Goal: Task Accomplishment & Management: Use online tool/utility

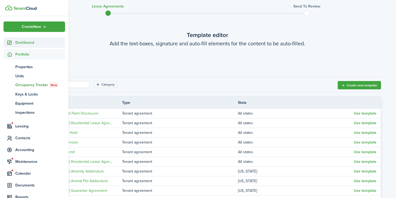
click at [21, 43] on span "Dashboard" at bounding box center [40, 43] width 50 height 6
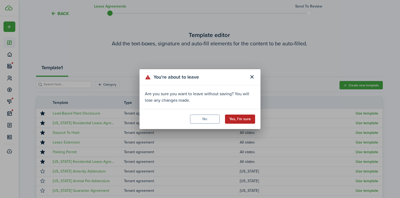
click at [247, 121] on button "Yes, I'm sure" at bounding box center [240, 119] width 30 height 9
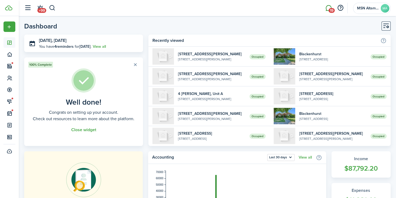
click at [328, 10] on link "19" at bounding box center [328, 8] width 10 height 14
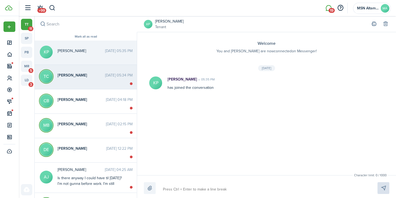
click at [105, 74] on time "[DATE] 05:34 PM" at bounding box center [118, 76] width 27 height 6
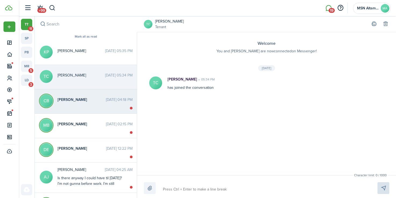
click at [77, 105] on messenger-thread-item "CB [PERSON_NAME] [DATE] 04:18 PM" at bounding box center [86, 102] width 102 height 24
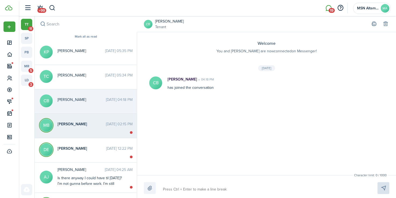
click at [78, 123] on span "[PERSON_NAME]" at bounding box center [82, 124] width 48 height 6
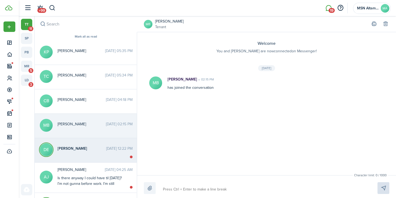
click at [81, 146] on span "[PERSON_NAME]" at bounding box center [82, 149] width 49 height 6
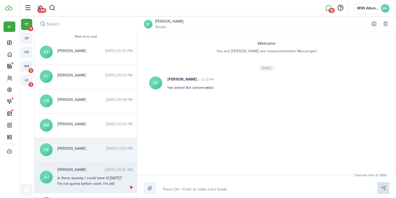
click at [88, 180] on div "Is there anyway I could have til [DATE]? I’m not gunna before work. I’m still d…" at bounding box center [91, 187] width 67 height 23
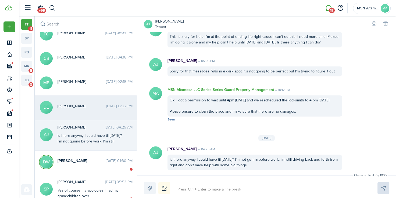
scroll to position [53, 0]
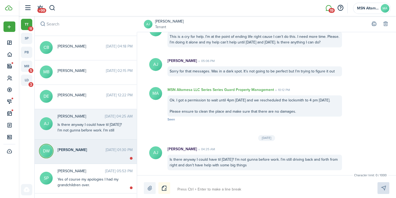
click at [66, 148] on span "[PERSON_NAME]" at bounding box center [82, 150] width 48 height 6
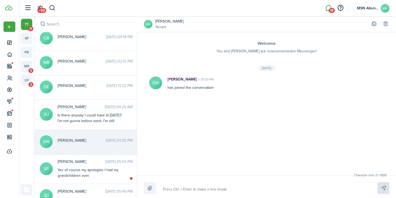
scroll to position [67, 0]
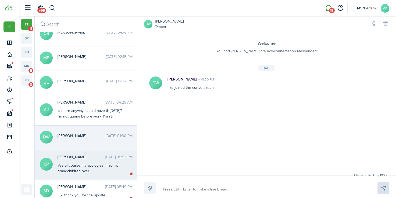
click at [77, 157] on span "[PERSON_NAME]" at bounding box center [82, 158] width 48 height 6
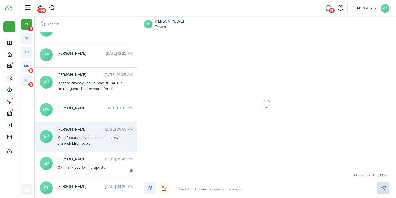
scroll to position [95, 0]
click at [77, 157] on span "[PERSON_NAME]" at bounding box center [82, 159] width 48 height 6
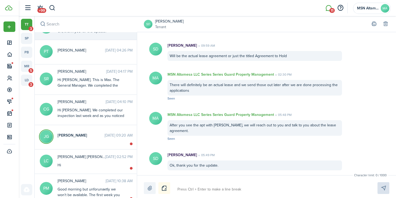
scroll to position [240, 0]
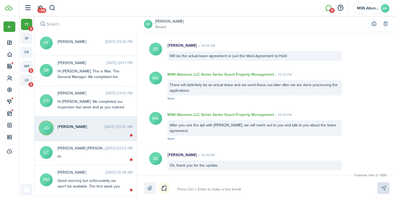
click at [83, 119] on messenger-thread-item "[PERSON_NAME] [DATE] 09:20 AM" at bounding box center [86, 129] width 102 height 24
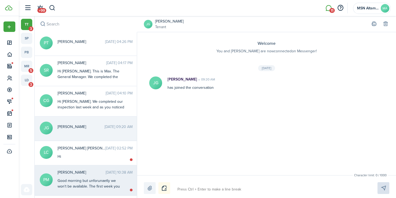
click at [95, 173] on div "[PERSON_NAME] [DATE] 10:38 AM Good morning but unforunaetly we won't be availab…" at bounding box center [94, 180] width 83 height 20
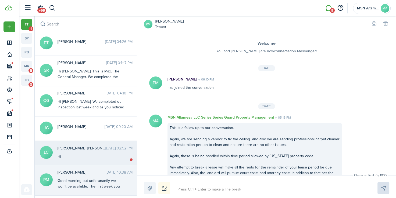
scroll to position [759, 0]
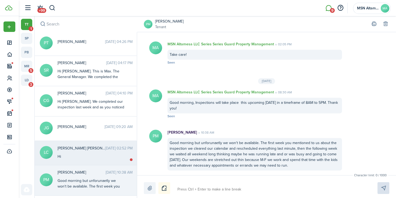
click at [98, 148] on div "[PERSON_NAME] [PERSON_NAME] [DATE] 02:52 PM Hi" at bounding box center [94, 153] width 83 height 14
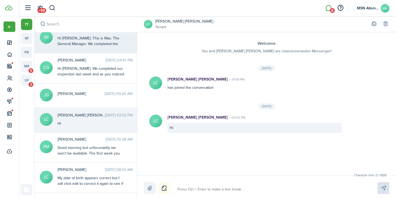
scroll to position [248, 0]
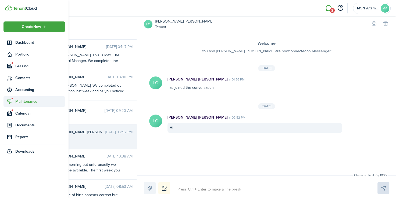
click at [20, 101] on span "Maintenance" at bounding box center [40, 102] width 50 height 6
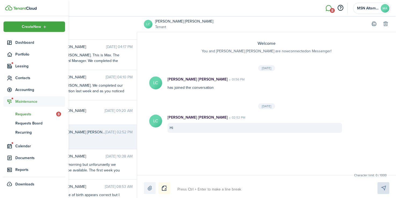
click at [35, 113] on span "Requests" at bounding box center [35, 115] width 41 height 6
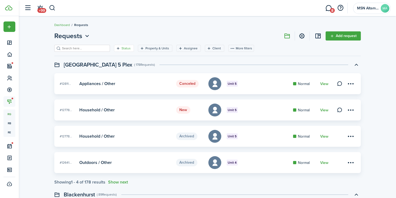
click at [114, 48] on filter-tag "Status" at bounding box center [124, 48] width 20 height 7
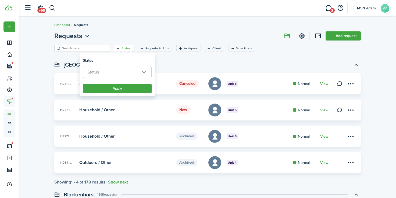
click at [126, 73] on span "Status" at bounding box center [117, 72] width 68 height 12
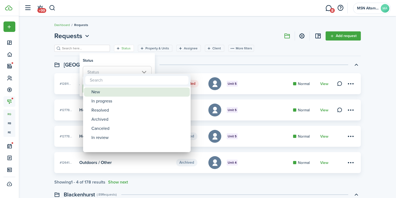
click at [120, 92] on div "New" at bounding box center [138, 92] width 95 height 9
type input "New"
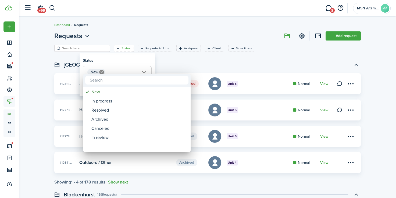
click at [104, 56] on div at bounding box center [198, 99] width 482 height 284
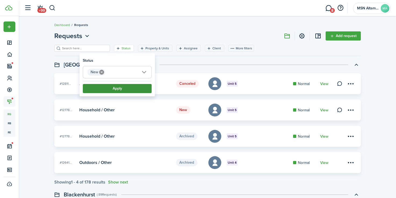
click at [129, 88] on button "Apply" at bounding box center [117, 88] width 69 height 9
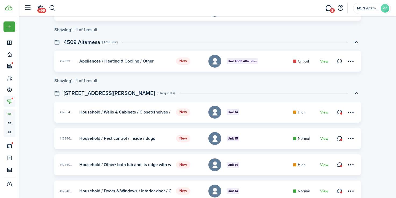
scroll to position [154, 0]
